Goal: Task Accomplishment & Management: Manage account settings

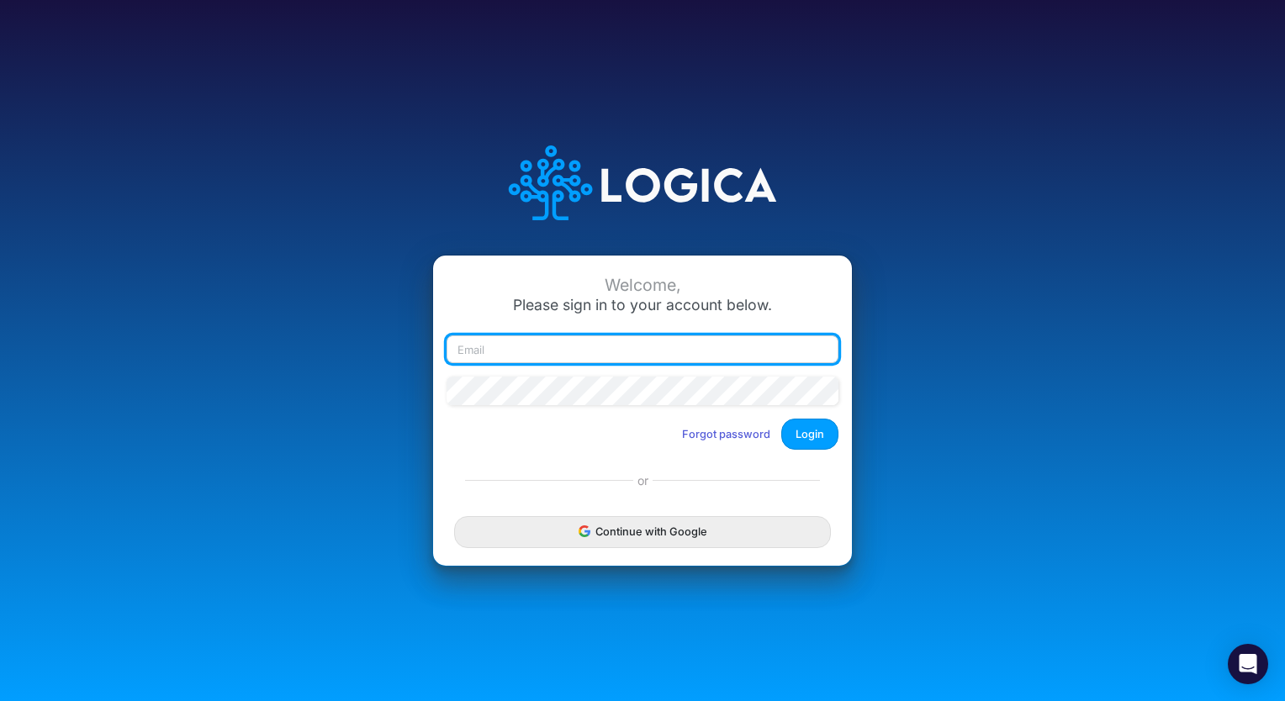
click at [612, 345] on input "email" at bounding box center [642, 349] width 392 height 29
type input "[PERSON_NAME][EMAIL_ADDRESS][PERSON_NAME][DOMAIN_NAME]"
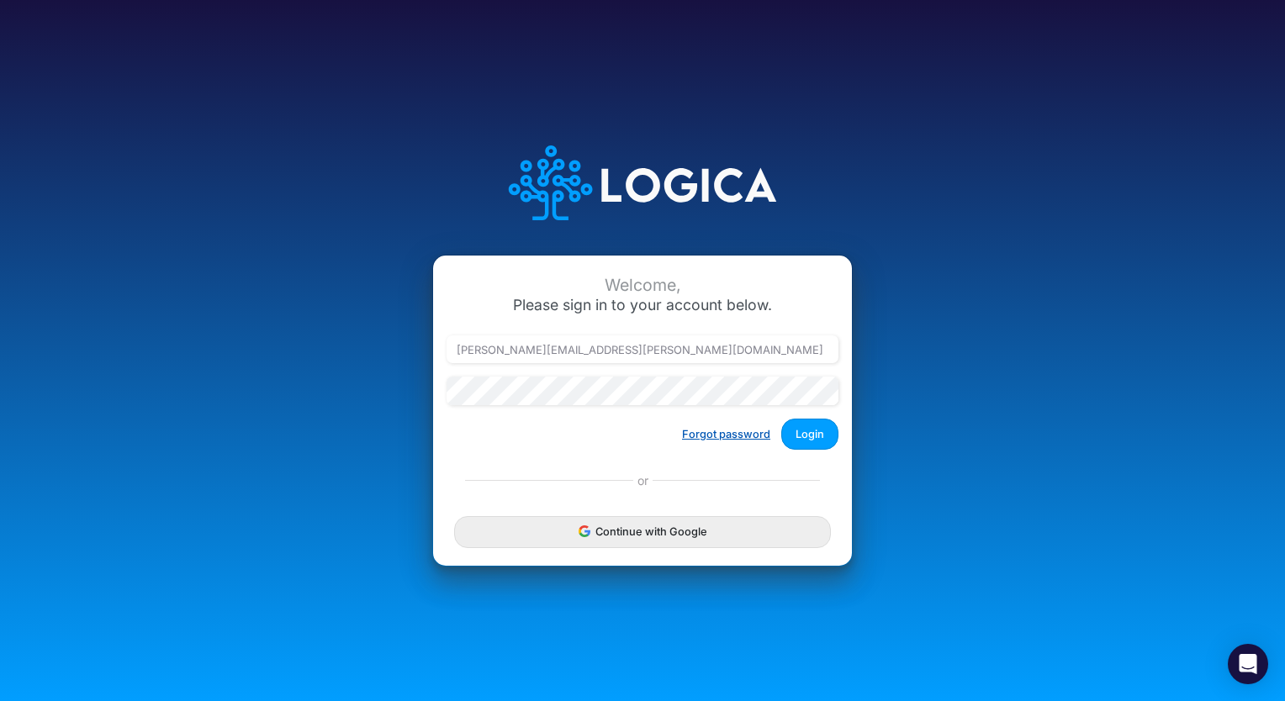
click at [732, 438] on button "Forgot password" at bounding box center [726, 434] width 110 height 28
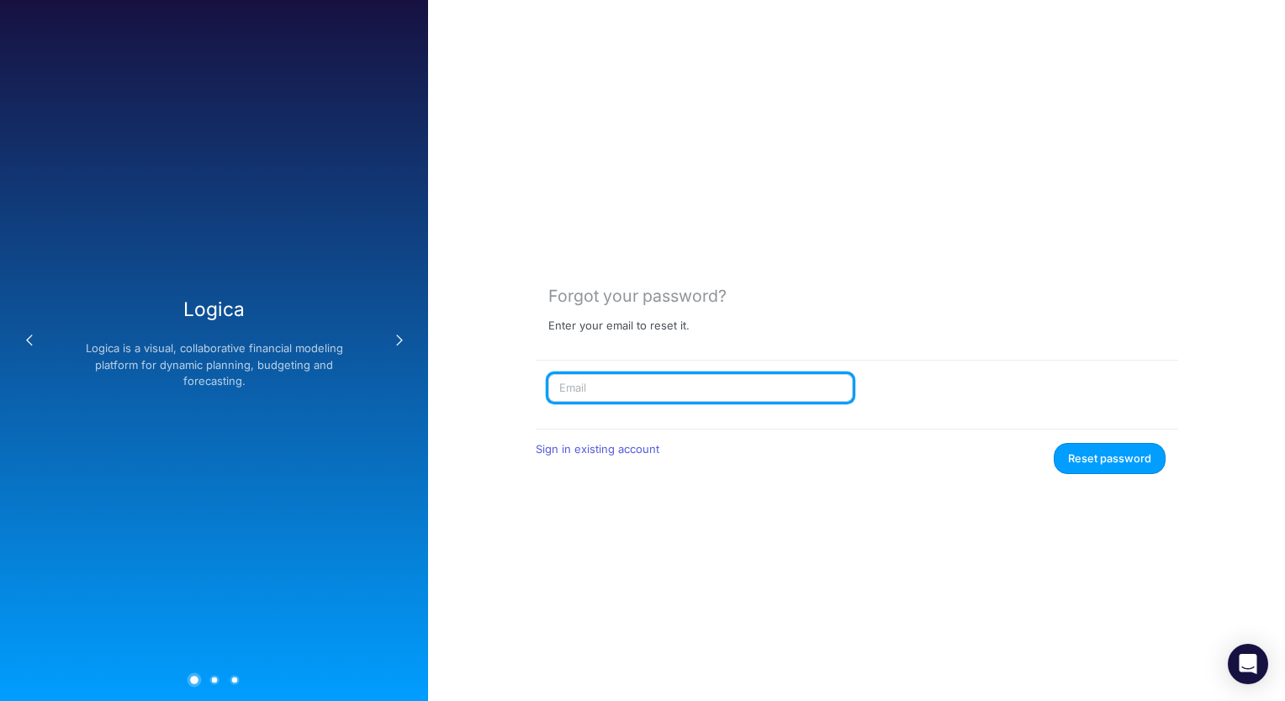
click at [700, 386] on input "text" at bounding box center [700, 388] width 304 height 29
type input "[PERSON_NAME][EMAIL_ADDRESS][PERSON_NAME][DOMAIN_NAME]"
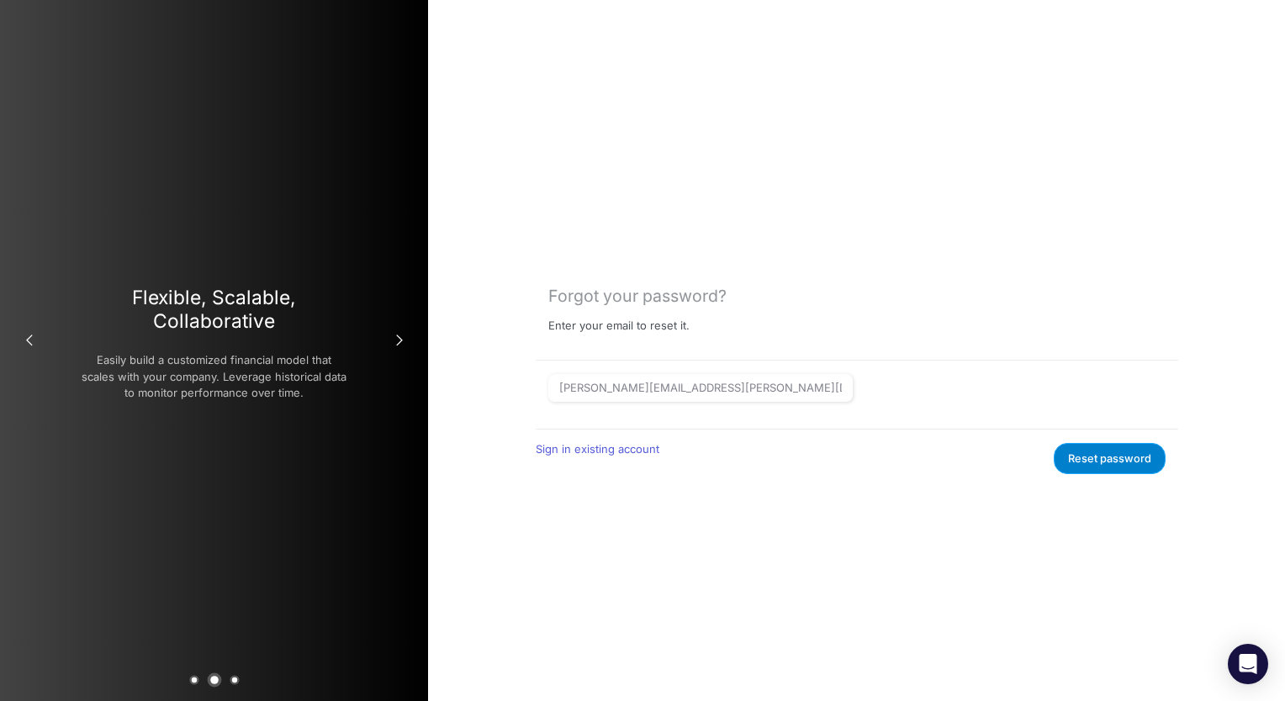
click at [1095, 456] on button "Reset password" at bounding box center [1110, 458] width 112 height 31
